Goal: Transaction & Acquisition: Purchase product/service

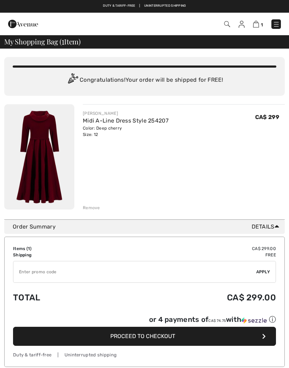
click at [156, 271] on input "TEXT" at bounding box center [134, 272] width 243 height 21
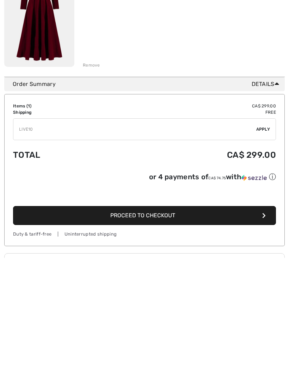
type input "LIVE10"
click at [263, 237] on span "Apply" at bounding box center [263, 240] width 14 height 6
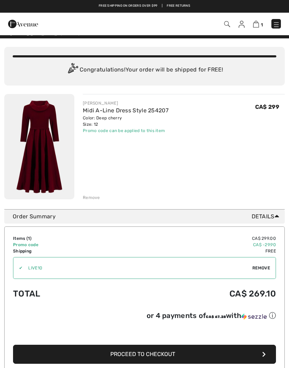
scroll to position [0, 0]
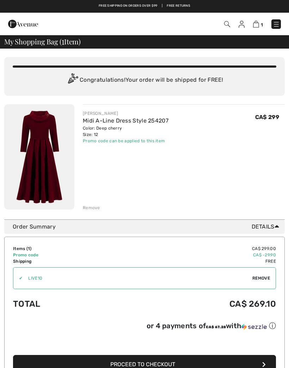
click at [243, 27] on img at bounding box center [242, 24] width 6 height 7
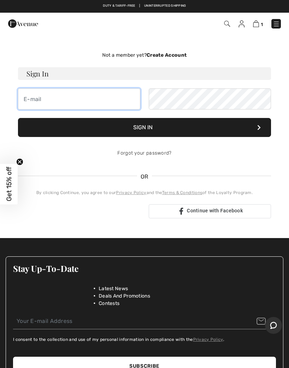
click at [113, 97] on input "email" at bounding box center [79, 99] width 122 height 21
type input "mlstoodley@gmail.com"
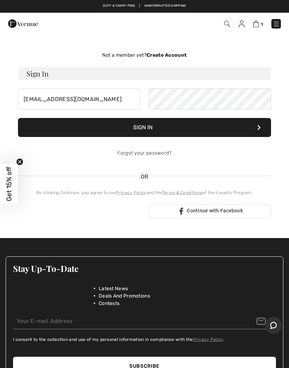
type input "mlstoodley@gmail.com"
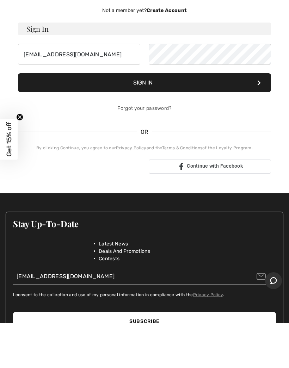
click at [240, 118] on button "Sign In" at bounding box center [144, 127] width 253 height 19
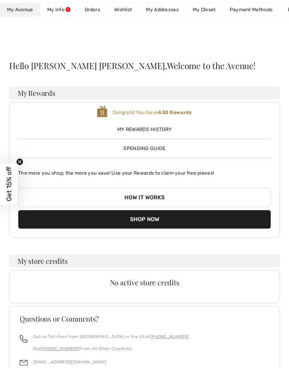
click at [187, 215] on button "Shop Now" at bounding box center [144, 219] width 253 height 19
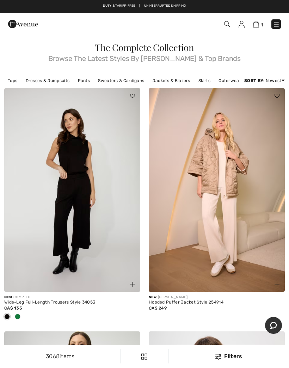
click at [259, 25] on img at bounding box center [256, 24] width 6 height 7
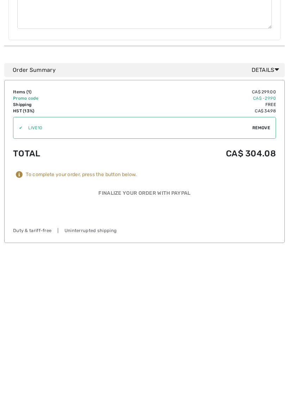
scroll to position [201, 0]
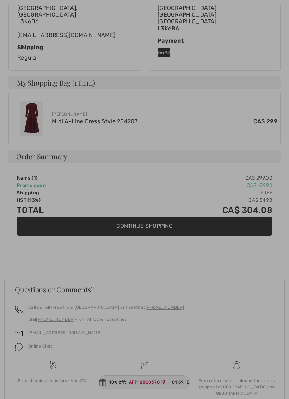
scroll to position [225, 0]
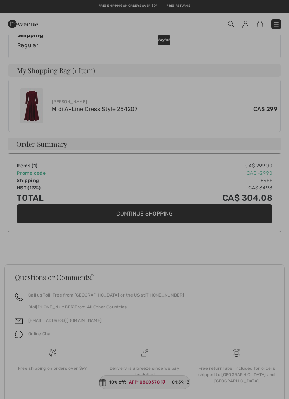
click at [146, 123] on div at bounding box center [144, 199] width 289 height 399
click at [38, 92] on div at bounding box center [144, 199] width 289 height 399
